Goal: Information Seeking & Learning: Learn about a topic

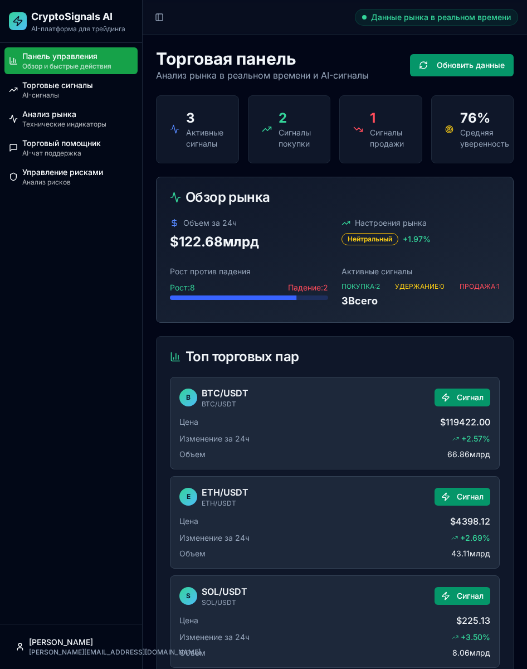
scroll to position [594, 0]
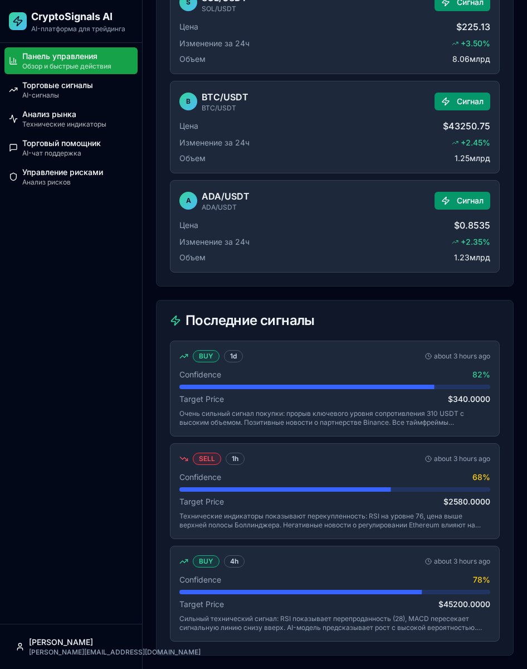
click at [100, 223] on div "Панель управления Обзор и быстрые действия Торговые сигналы AI-сигналы Анализ р…" at bounding box center [71, 333] width 142 height 581
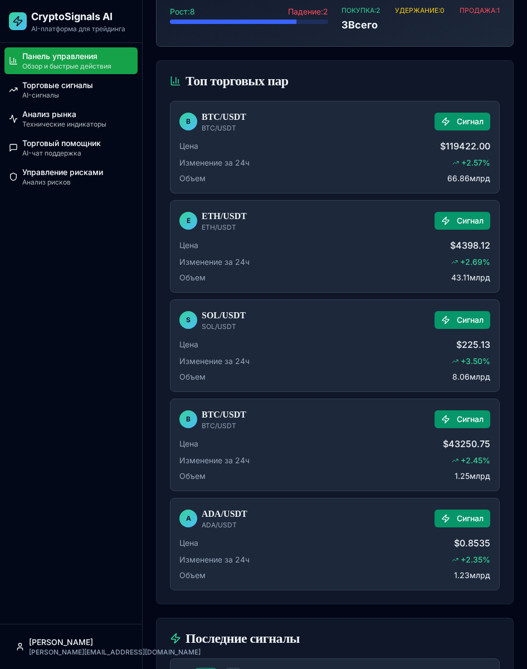
scroll to position [334, 0]
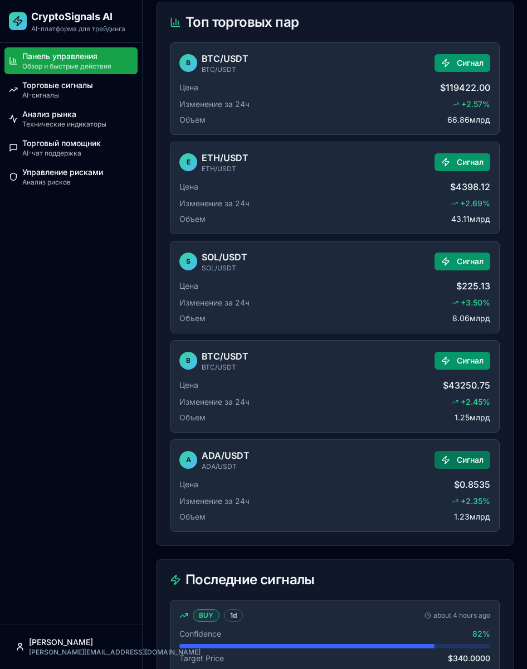
click at [460, 456] on button "Сигнал" at bounding box center [463, 460] width 56 height 18
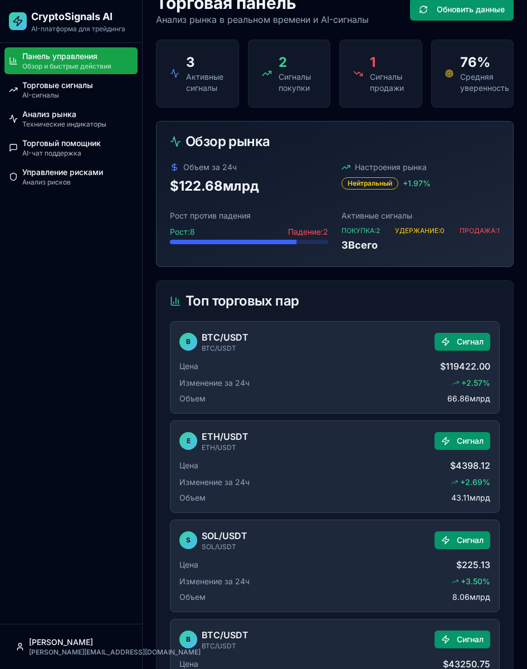
scroll to position [0, 0]
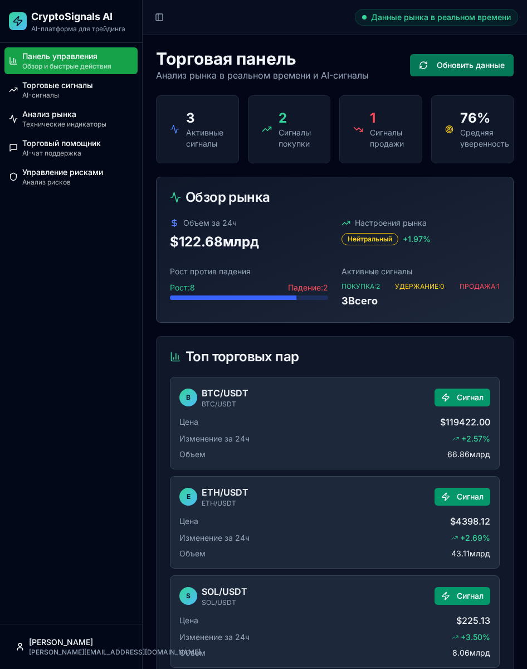
click at [463, 70] on button "Обновить данные" at bounding box center [462, 65] width 104 height 22
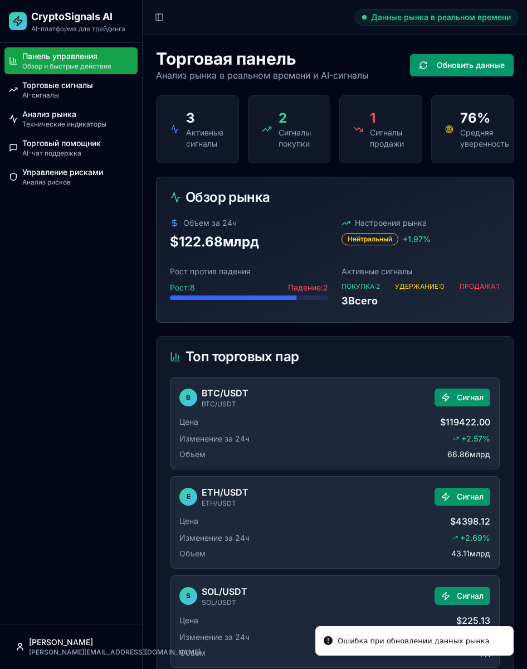
click at [453, 23] on div "Данные рынка в реальном времени" at bounding box center [436, 17] width 163 height 17
click at [161, 18] on button "Toggle Sidebar" at bounding box center [160, 17] width 16 height 16
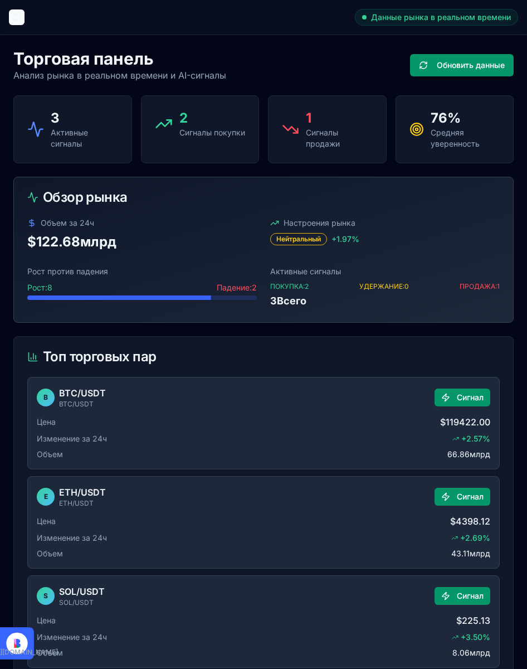
click at [17, 20] on button "Toggle Sidebar" at bounding box center [17, 17] width 16 height 16
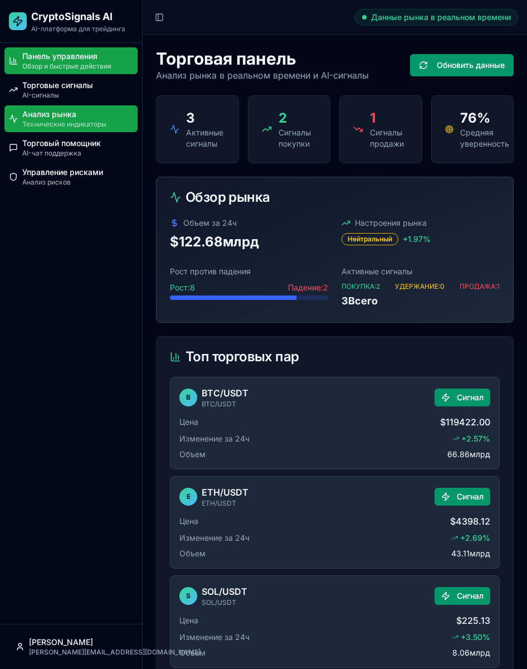
click at [64, 116] on div "Анализ рынка" at bounding box center [77, 114] width 111 height 11
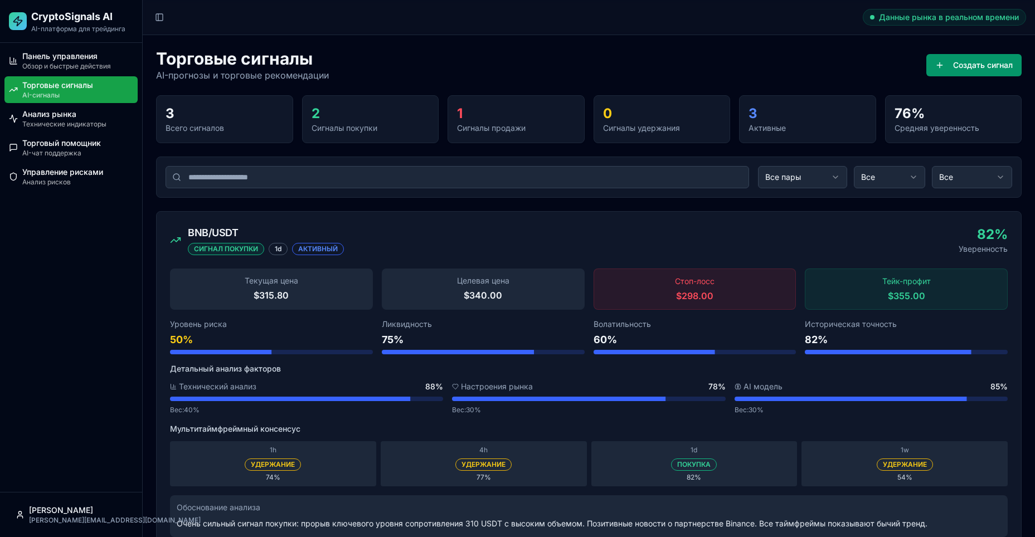
click at [68, 87] on div "Торговые сигналы" at bounding box center [77, 85] width 111 height 11
